Goal: Task Accomplishment & Management: Manage account settings

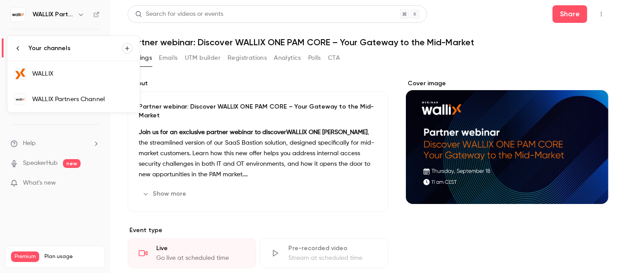
scroll to position [49, 0]
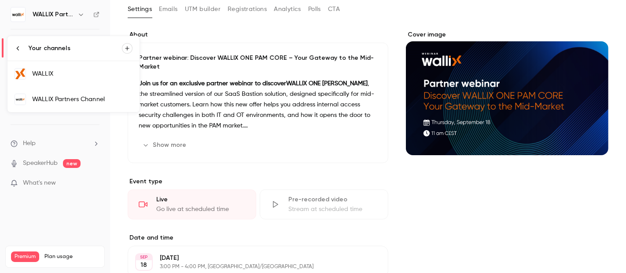
drag, startPoint x: 622, startPoint y: 77, endPoint x: 612, endPoint y: 135, distance: 59.0
click at [616, 130] on div at bounding box center [313, 136] width 626 height 273
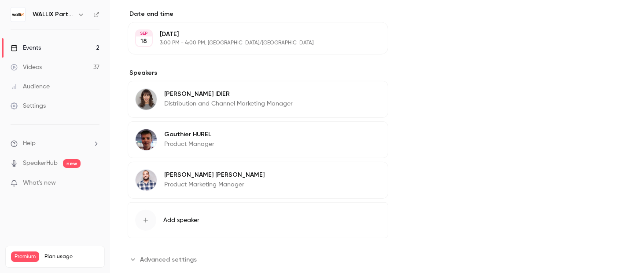
scroll to position [291, 0]
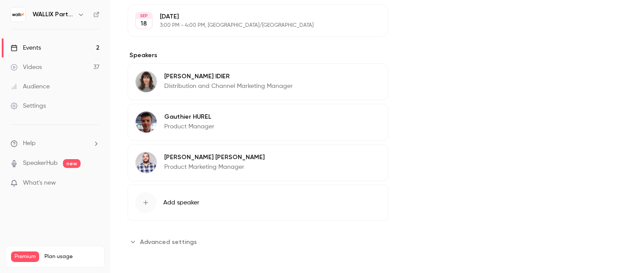
click at [364, 76] on button "Edit" at bounding box center [365, 78] width 32 height 14
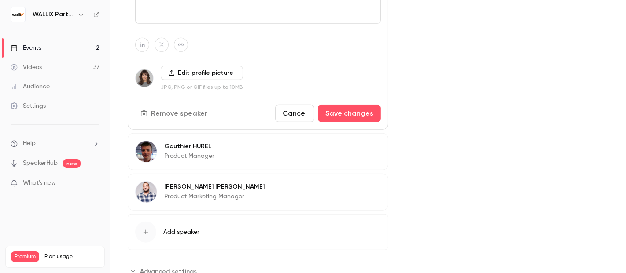
scroll to position [487, 0]
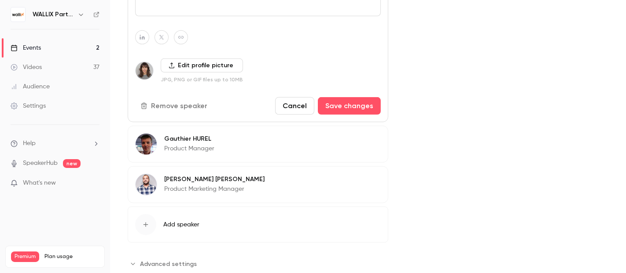
click at [175, 103] on button "Remove speaker" at bounding box center [174, 106] width 79 height 18
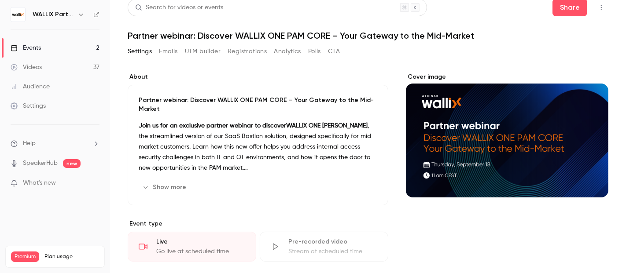
scroll to position [0, 0]
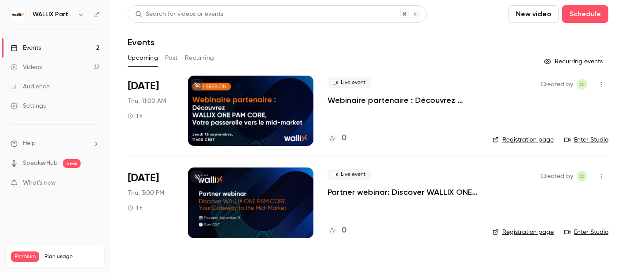
click at [346, 100] on p "Webinaire partenaire : Découvrez WALLIX ONE PAM CORE – Votre passerelle vers le…" at bounding box center [403, 100] width 151 height 11
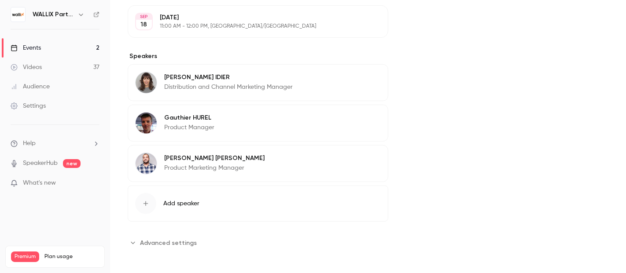
scroll to position [291, 0]
click at [360, 76] on button "Edit" at bounding box center [365, 78] width 32 height 14
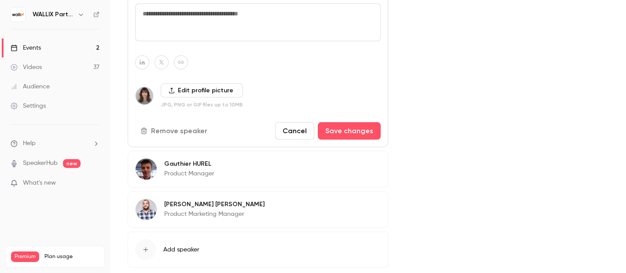
scroll to position [508, 0]
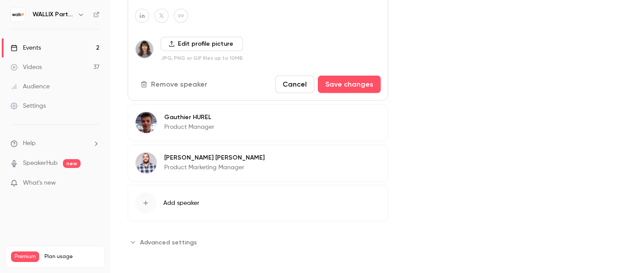
click at [174, 82] on button "Remove speaker" at bounding box center [174, 85] width 79 height 18
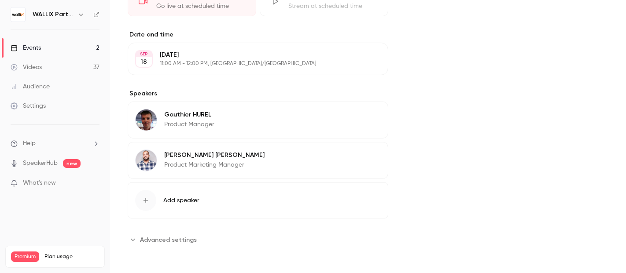
scroll to position [250, 0]
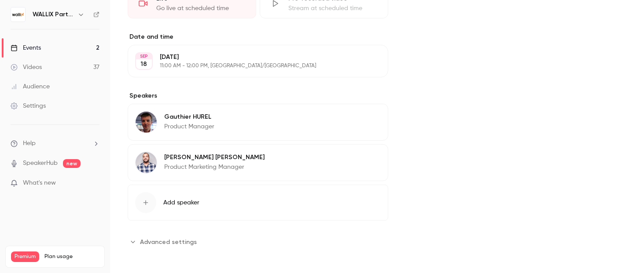
click at [235, 156] on p "[PERSON_NAME]" at bounding box center [214, 157] width 100 height 9
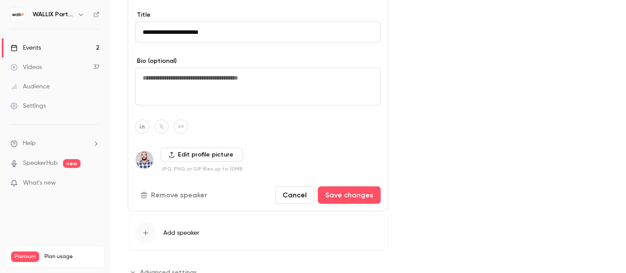
scroll to position [468, 0]
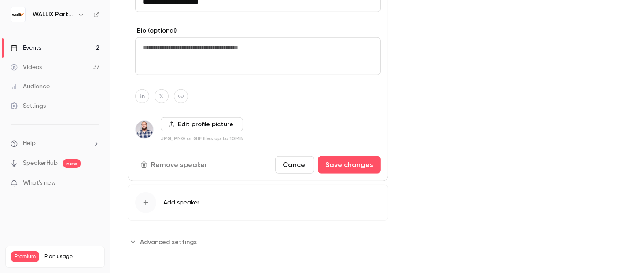
click at [188, 163] on button "Remove speaker" at bounding box center [174, 165] width 79 height 18
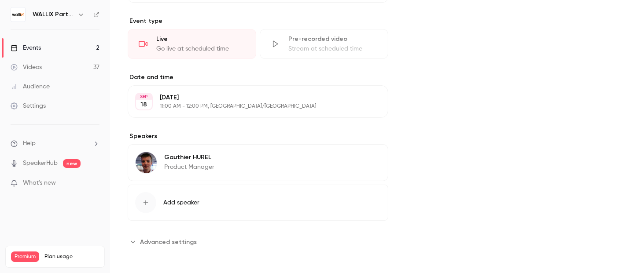
scroll to position [210, 0]
